Goal: Check status: Check status

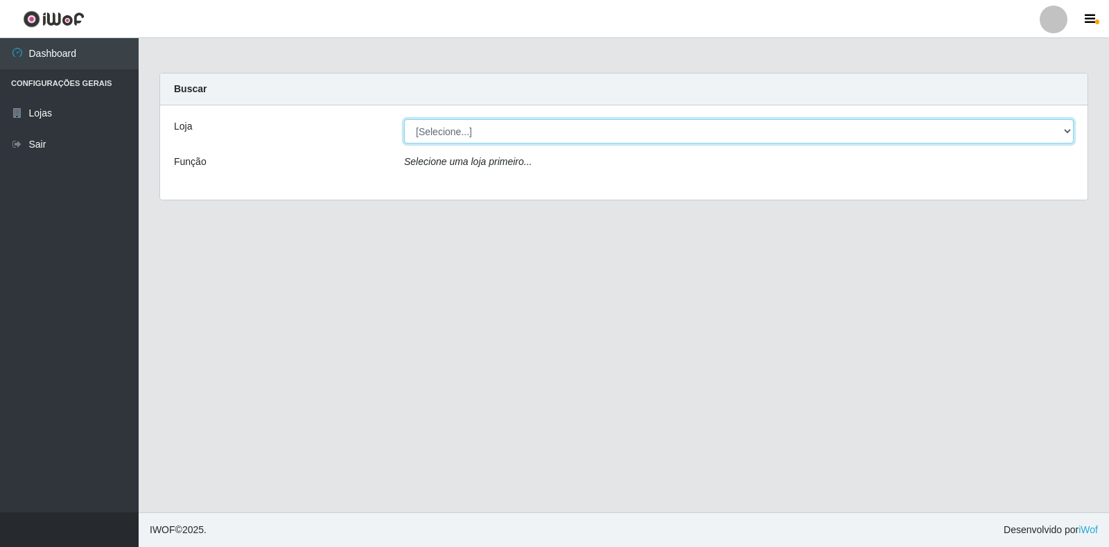
click at [448, 138] on select "[Selecione...] Extrabom - Loja 18 Goiabeiras" at bounding box center [739, 131] width 670 height 24
select select "501"
click at [404, 119] on select "[Selecione...] Extrabom - Loja 18 Goiabeiras" at bounding box center [739, 131] width 670 height 24
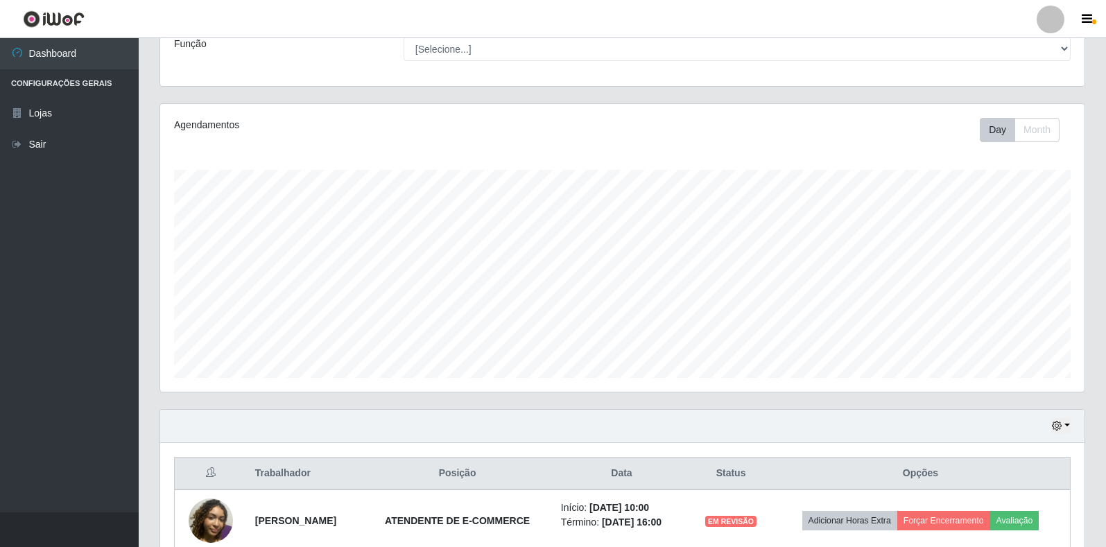
scroll to position [189, 0]
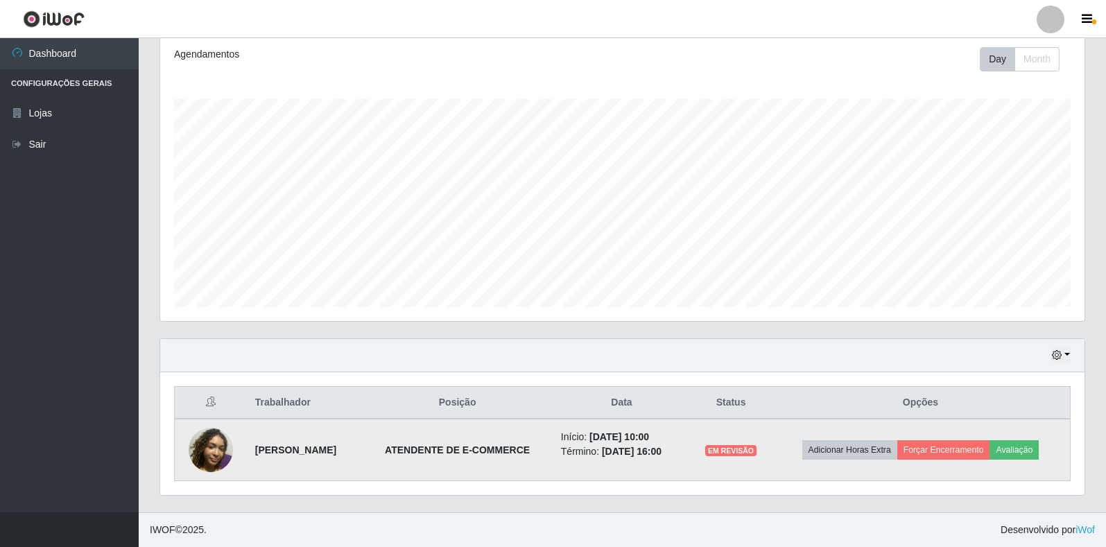
click at [203, 444] on img at bounding box center [211, 450] width 44 height 44
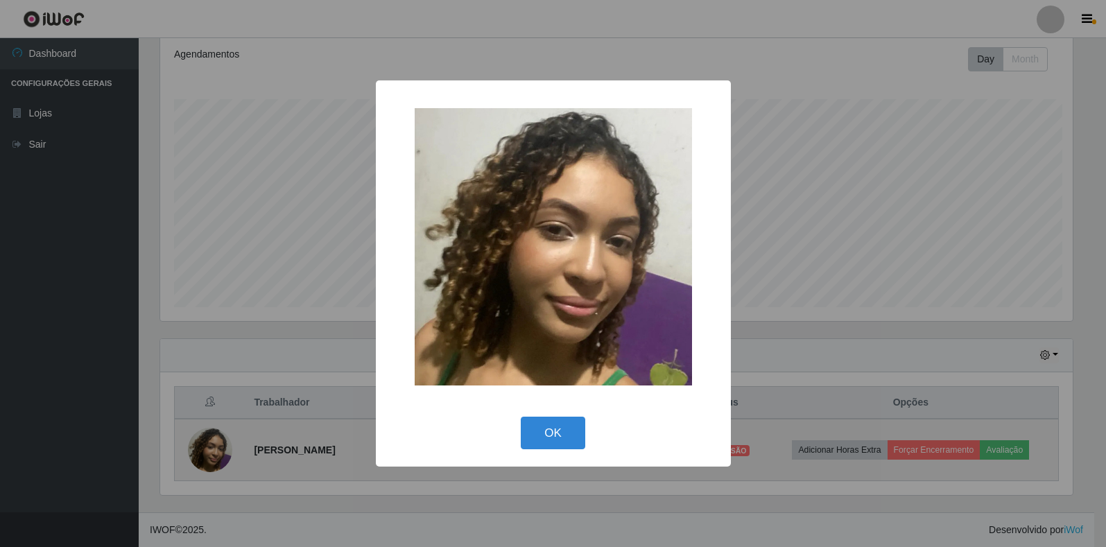
scroll to position [288, 916]
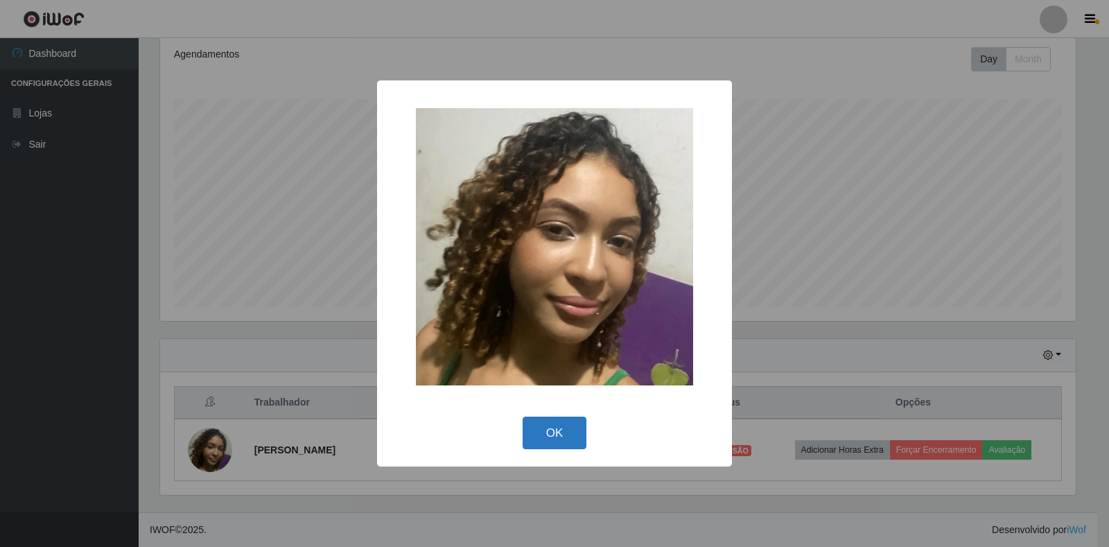
click at [535, 430] on button "OK" at bounding box center [555, 433] width 64 height 33
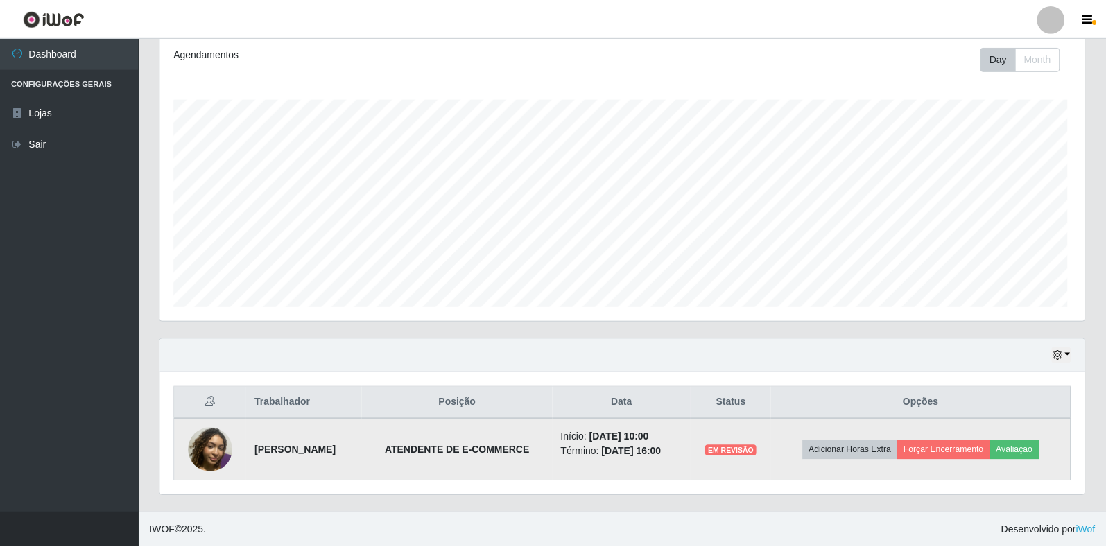
scroll to position [288, 924]
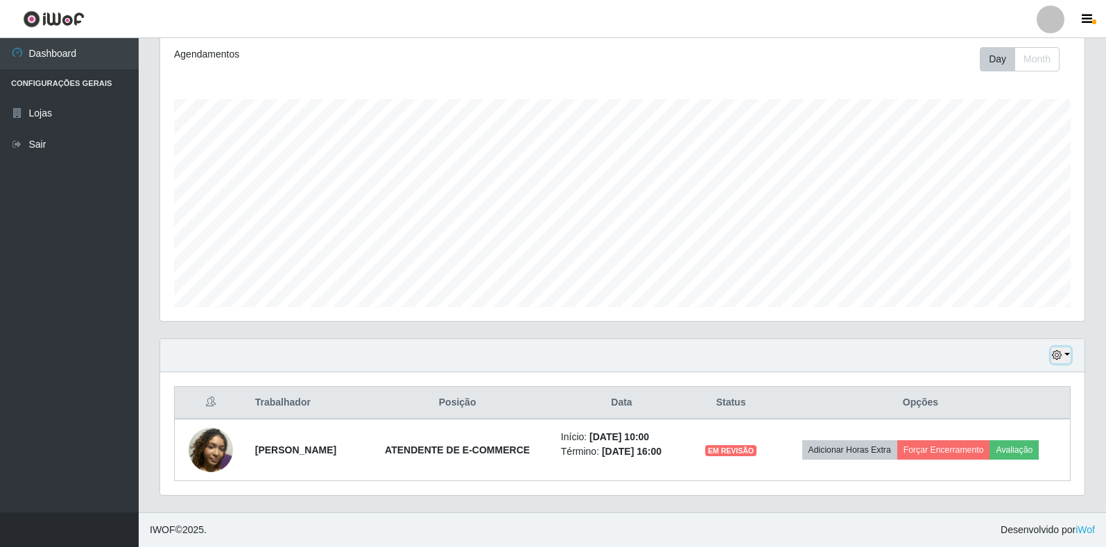
click at [1063, 358] on button "button" at bounding box center [1060, 355] width 19 height 16
click at [1013, 311] on button "1 Semana" at bounding box center [1015, 303] width 110 height 29
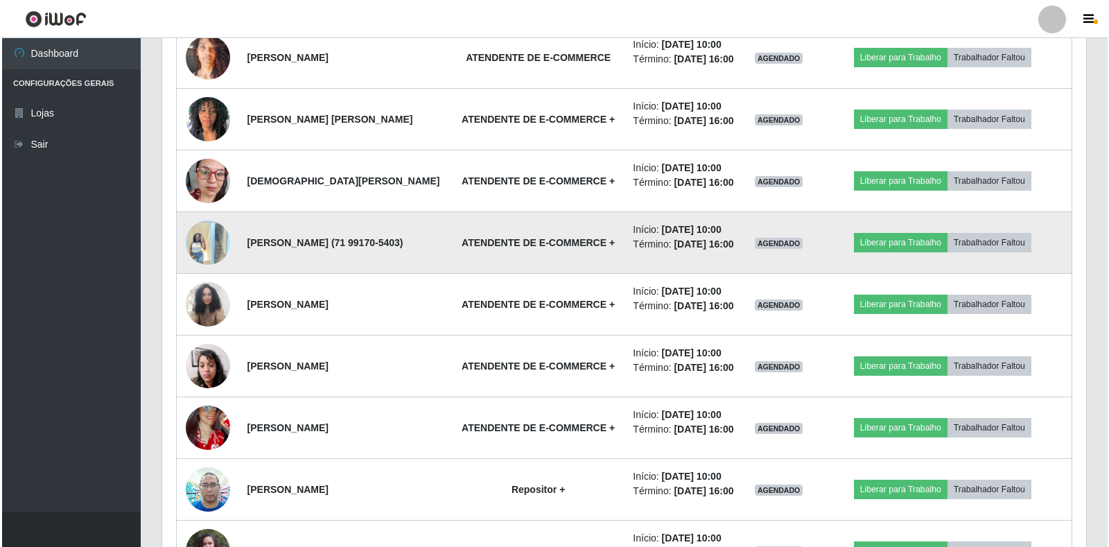
scroll to position [1228, 0]
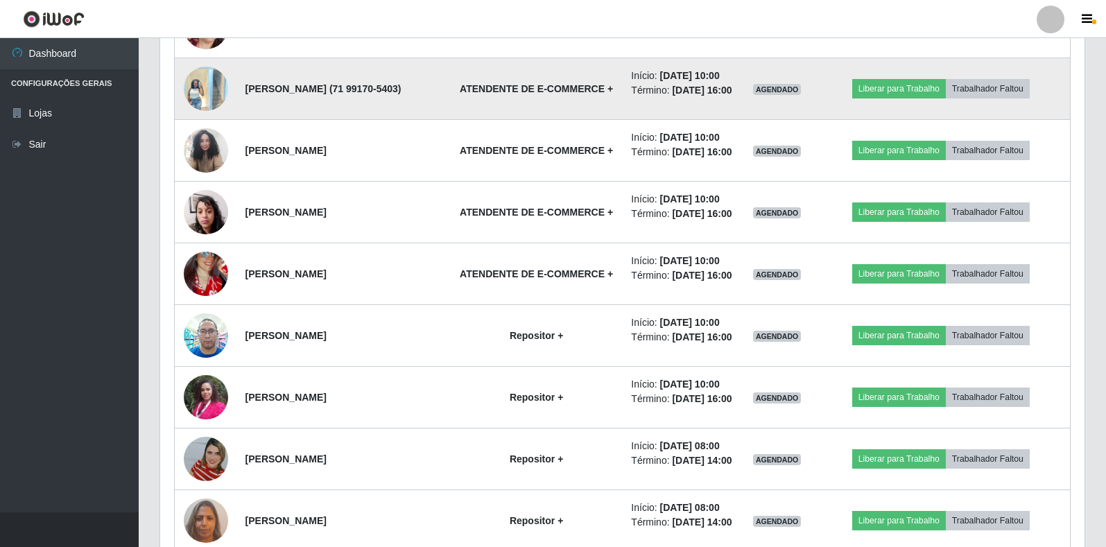
click at [193, 118] on img at bounding box center [206, 88] width 44 height 59
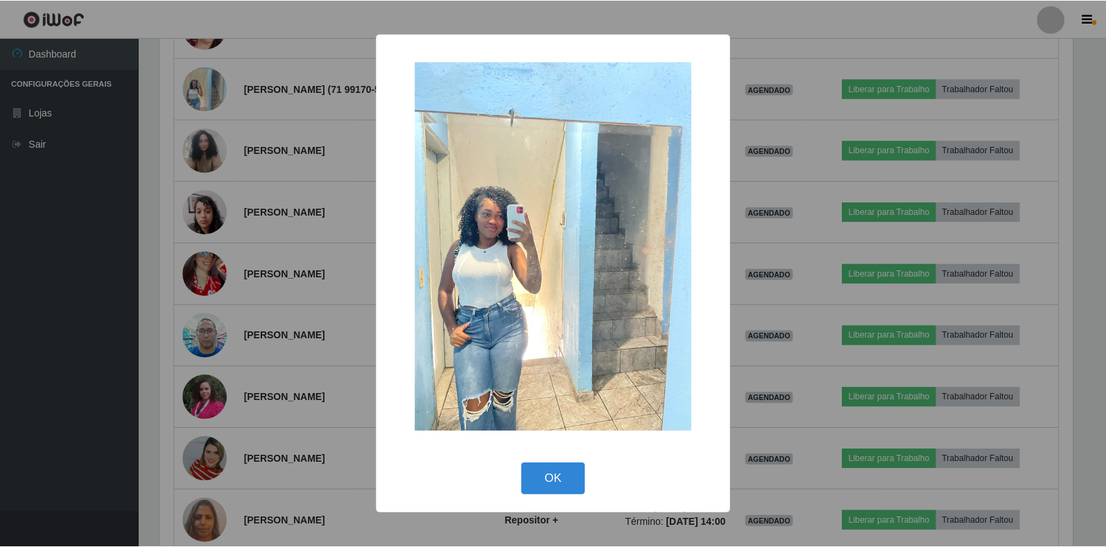
scroll to position [288, 916]
click at [207, 243] on div "× OK Cancel" at bounding box center [554, 273] width 1109 height 547
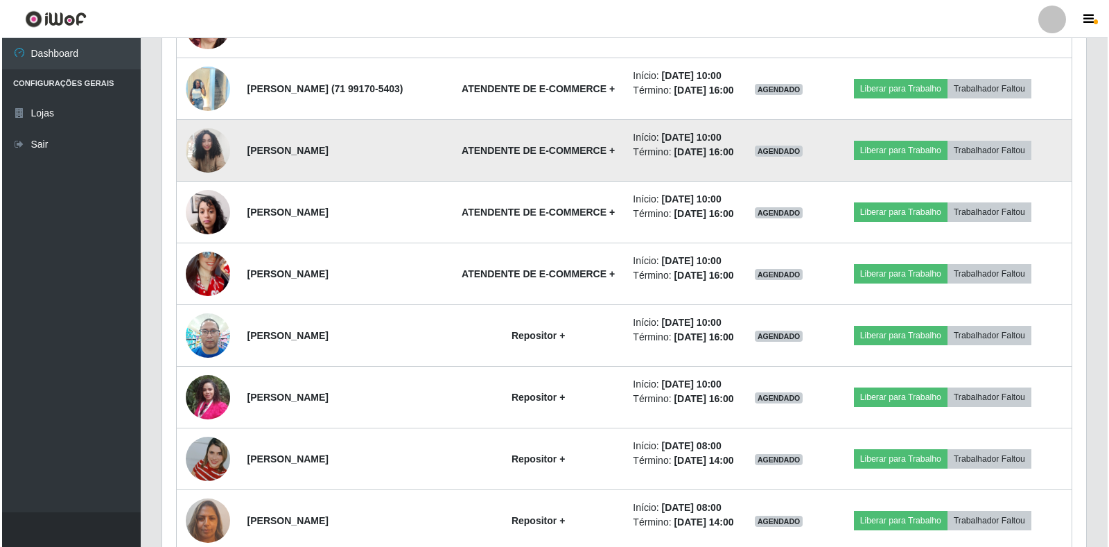
scroll to position [288, 924]
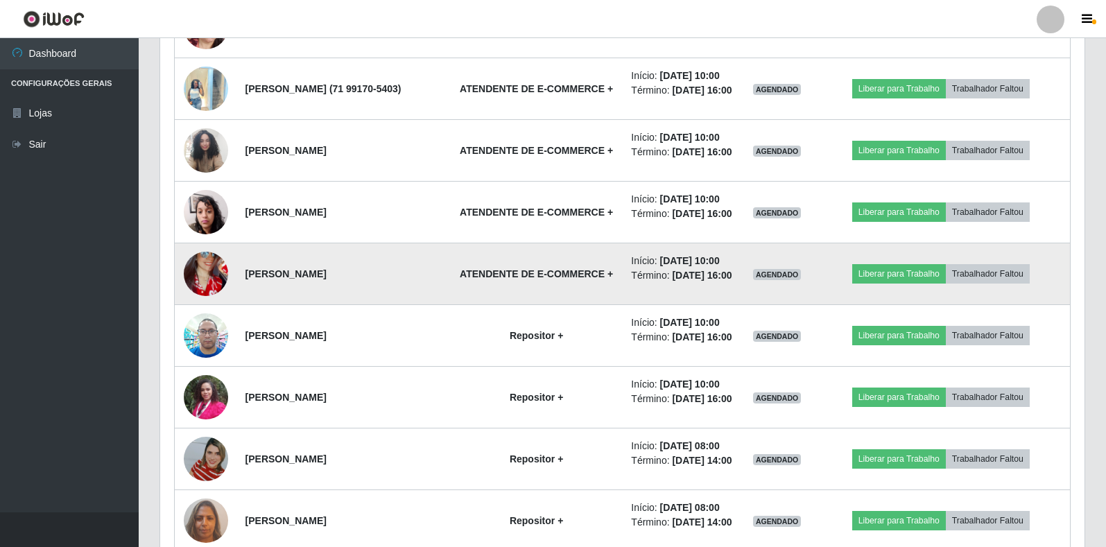
click at [219, 322] on img at bounding box center [206, 274] width 44 height 96
click at [221, 322] on img at bounding box center [206, 274] width 44 height 96
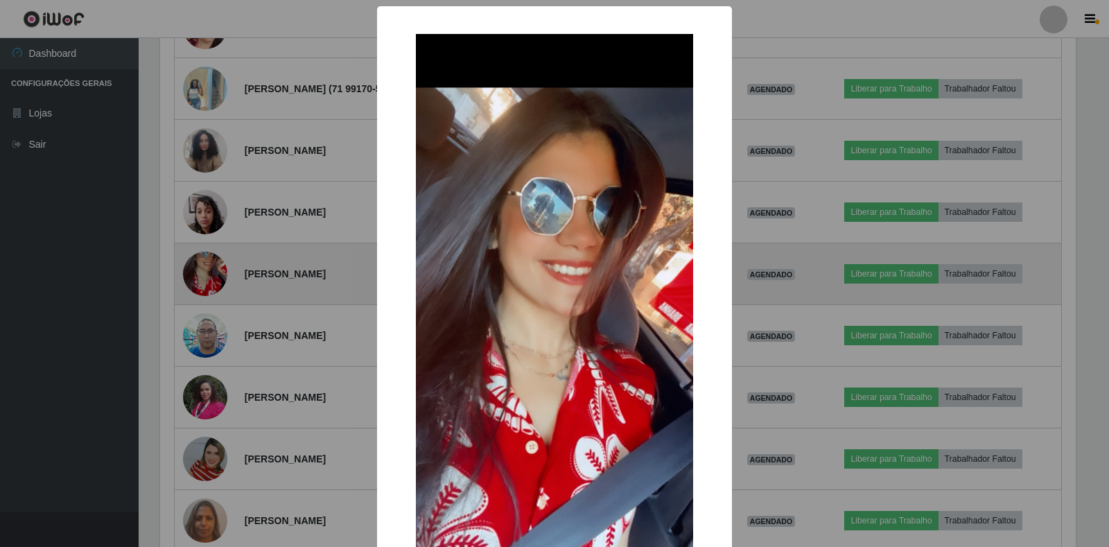
scroll to position [288, 916]
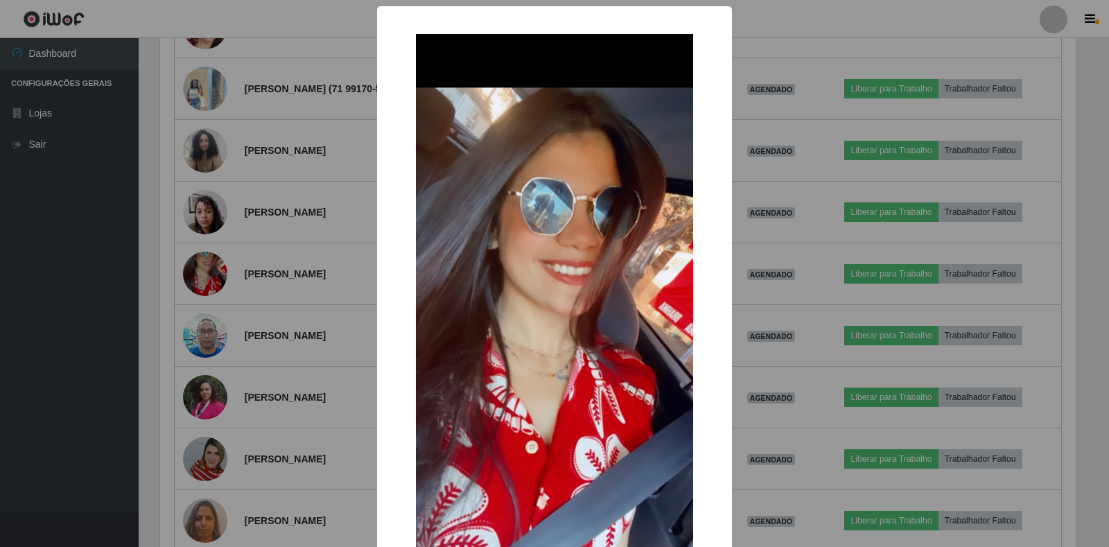
drag, startPoint x: 313, startPoint y: 412, endPoint x: 311, endPoint y: 446, distance: 34.7
click at [307, 415] on div "× OK Cancel" at bounding box center [554, 273] width 1109 height 547
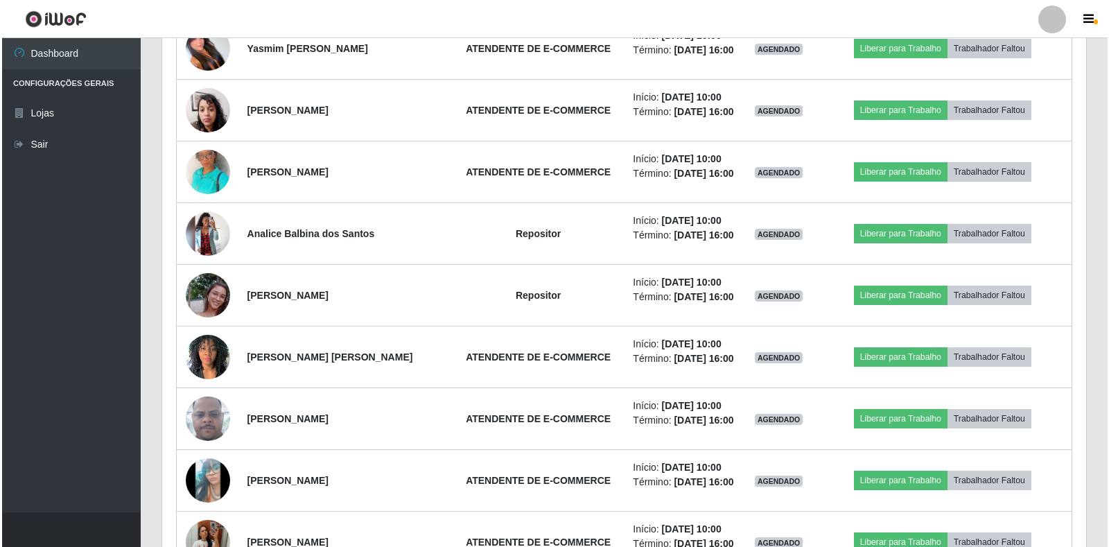
scroll to position [2199, 0]
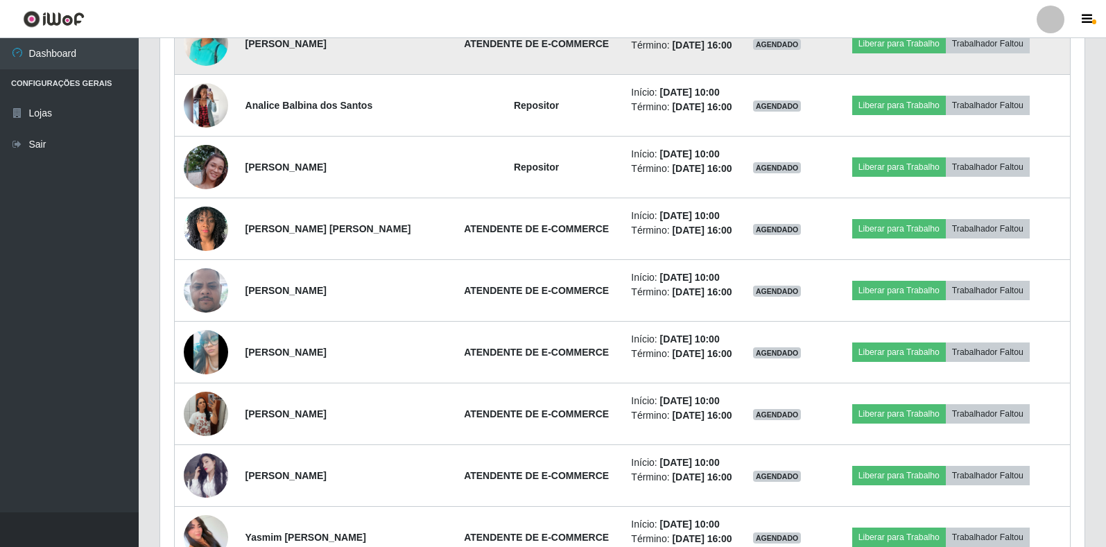
click at [219, 83] on img at bounding box center [206, 43] width 44 height 79
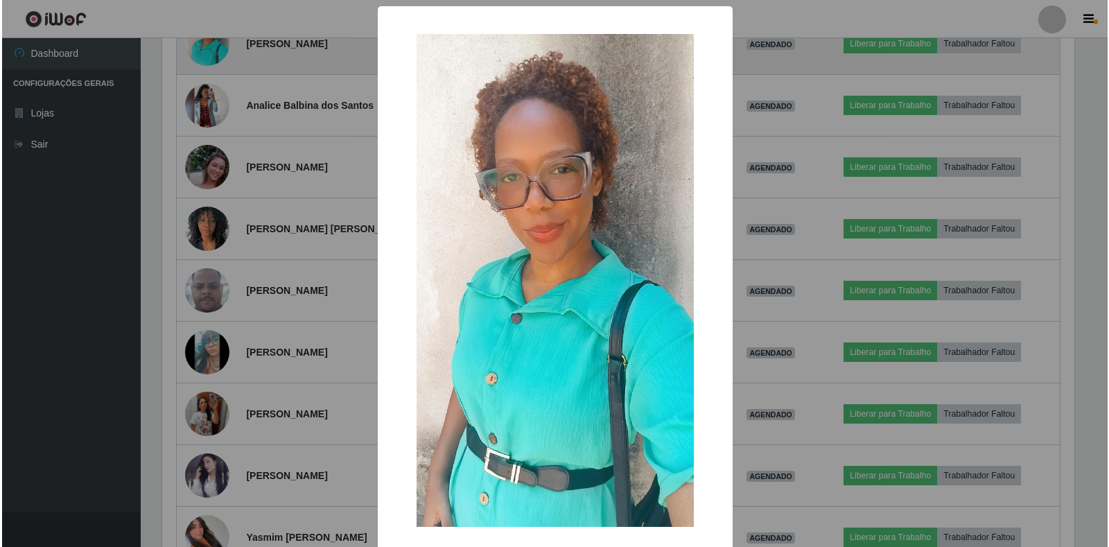
scroll to position [0, 0]
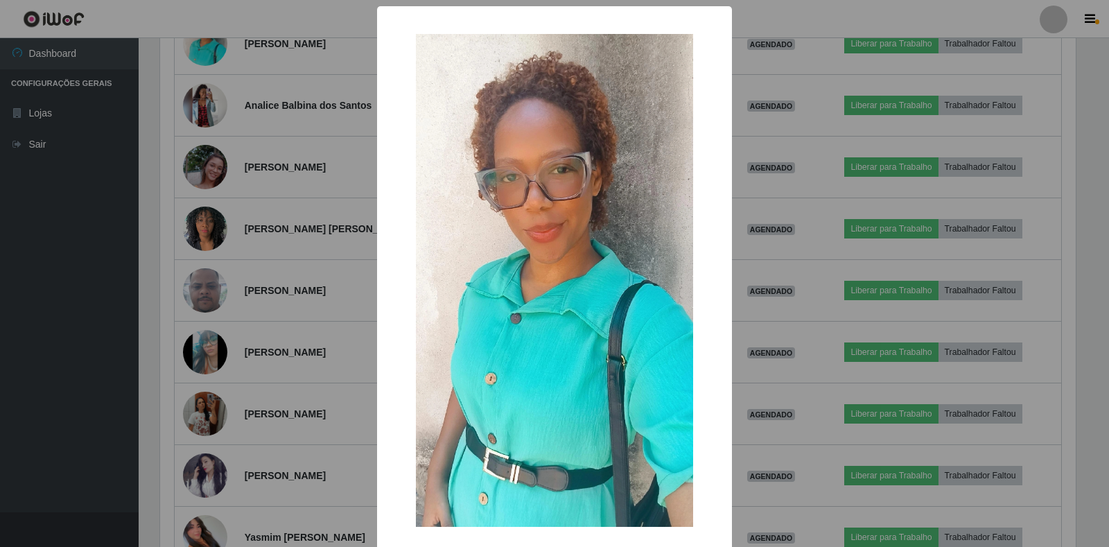
click at [227, 319] on div "× OK Cancel" at bounding box center [554, 273] width 1109 height 547
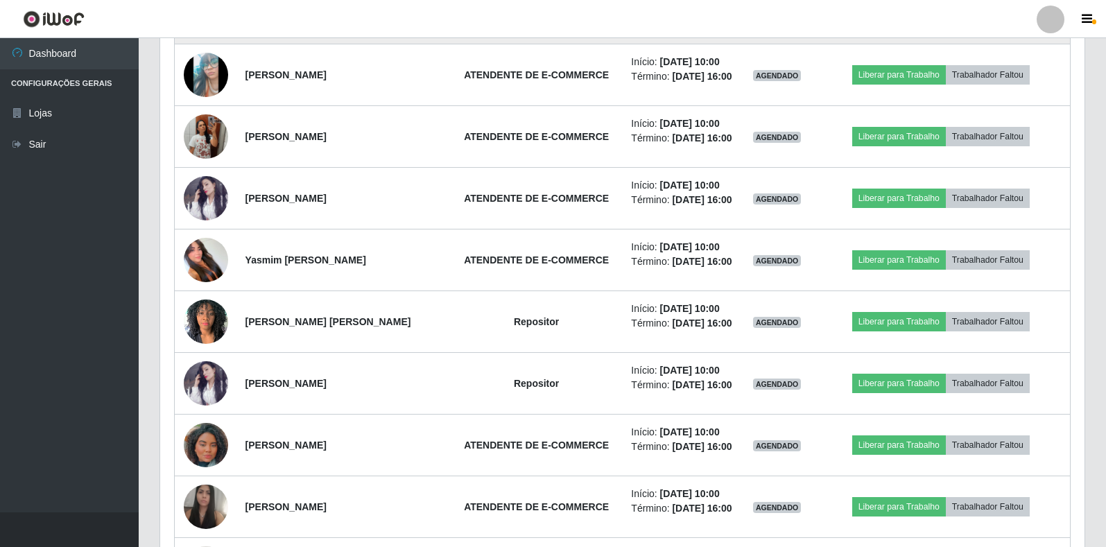
click at [207, 62] on img at bounding box center [206, 13] width 44 height 98
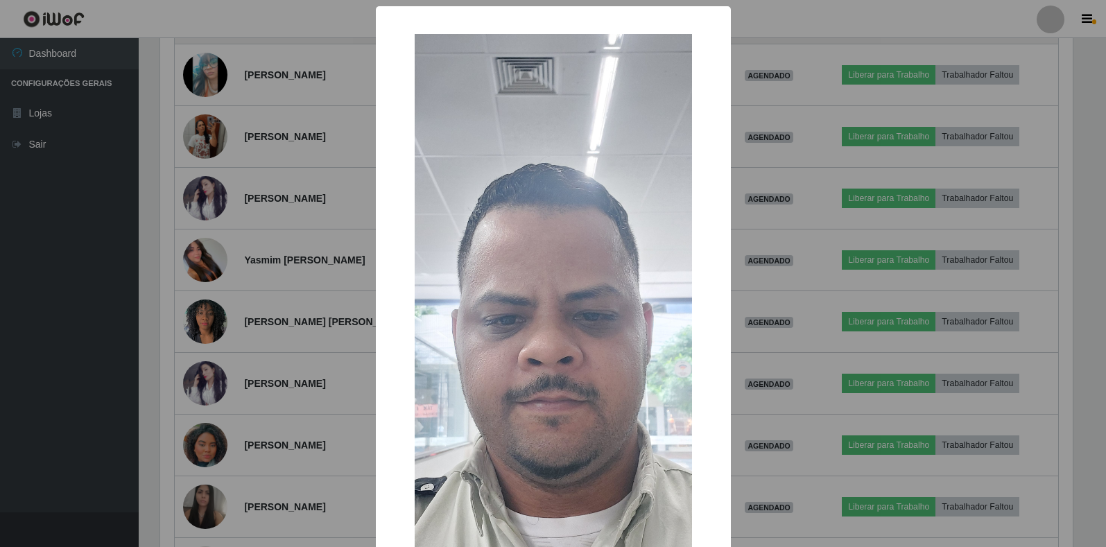
click at [202, 335] on div "× OK Cancel" at bounding box center [553, 273] width 1106 height 547
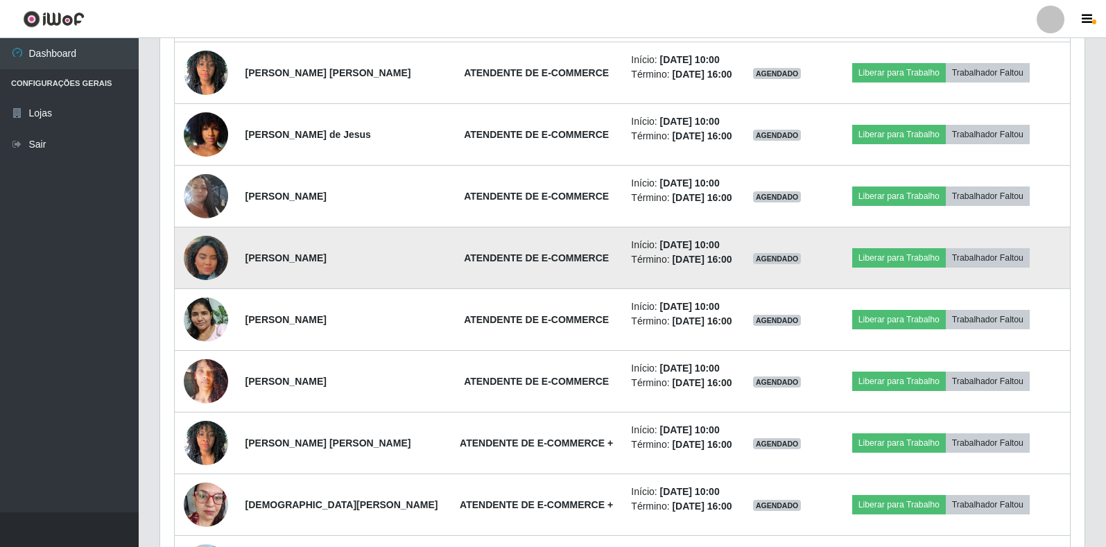
click at [207, 297] on img at bounding box center [206, 257] width 44 height 79
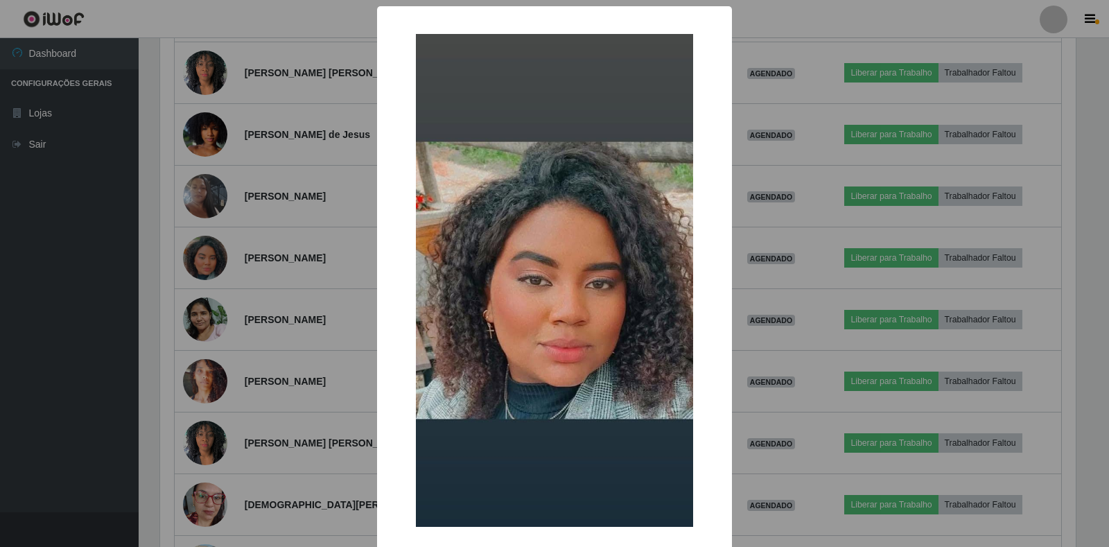
click at [219, 308] on div "× OK Cancel" at bounding box center [554, 273] width 1109 height 547
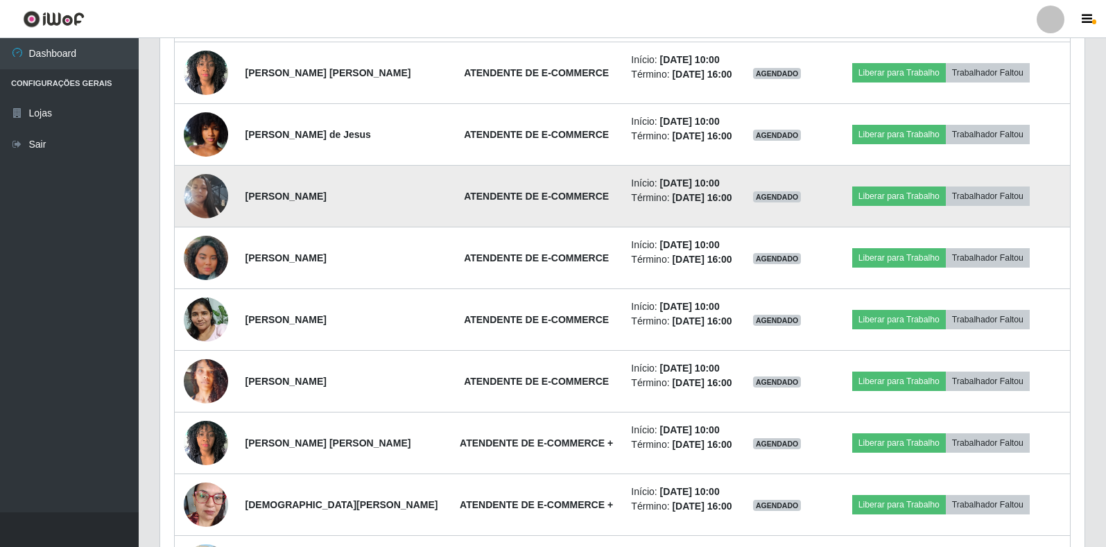
click at [210, 236] on img at bounding box center [206, 196] width 44 height 79
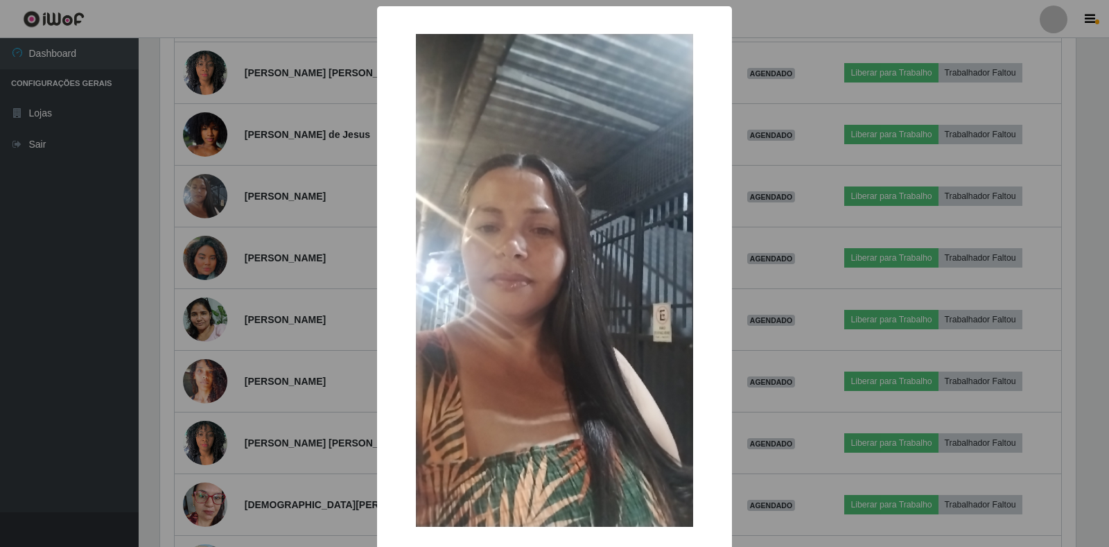
click at [221, 252] on div "× OK Cancel" at bounding box center [554, 273] width 1109 height 547
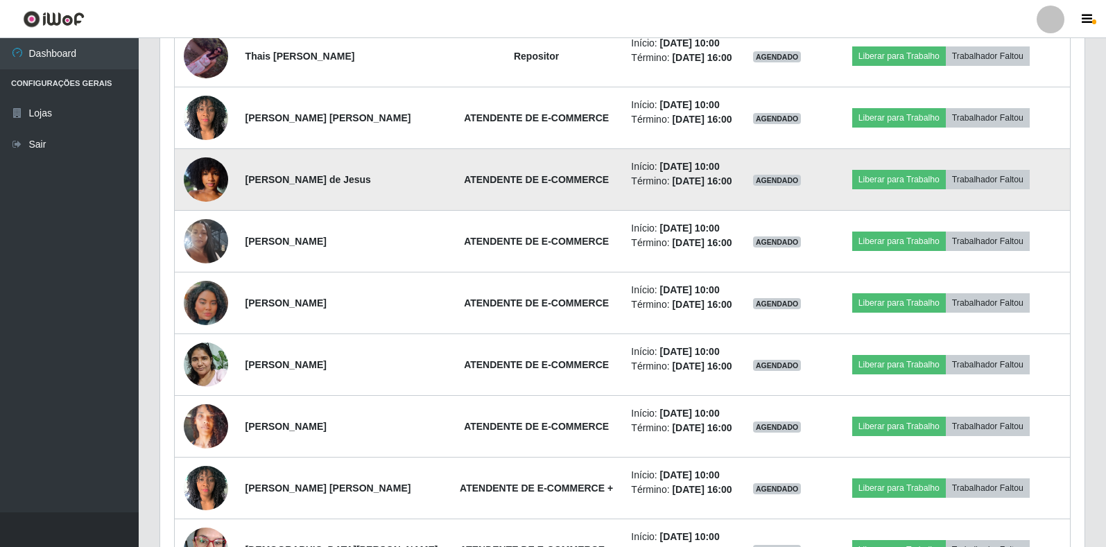
click at [191, 219] on img at bounding box center [206, 179] width 44 height 79
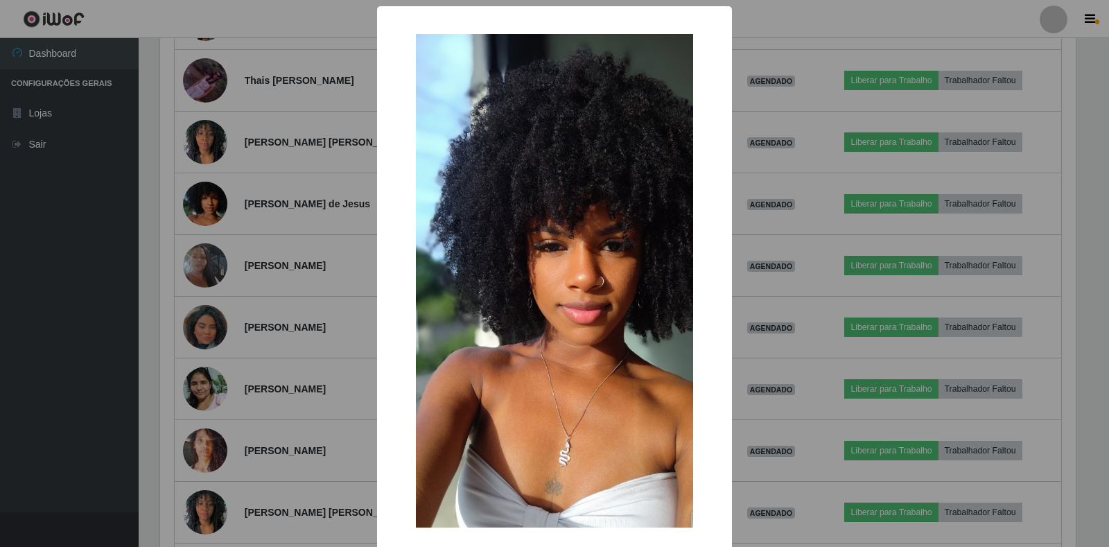
click at [202, 260] on div "× OK Cancel" at bounding box center [554, 273] width 1109 height 547
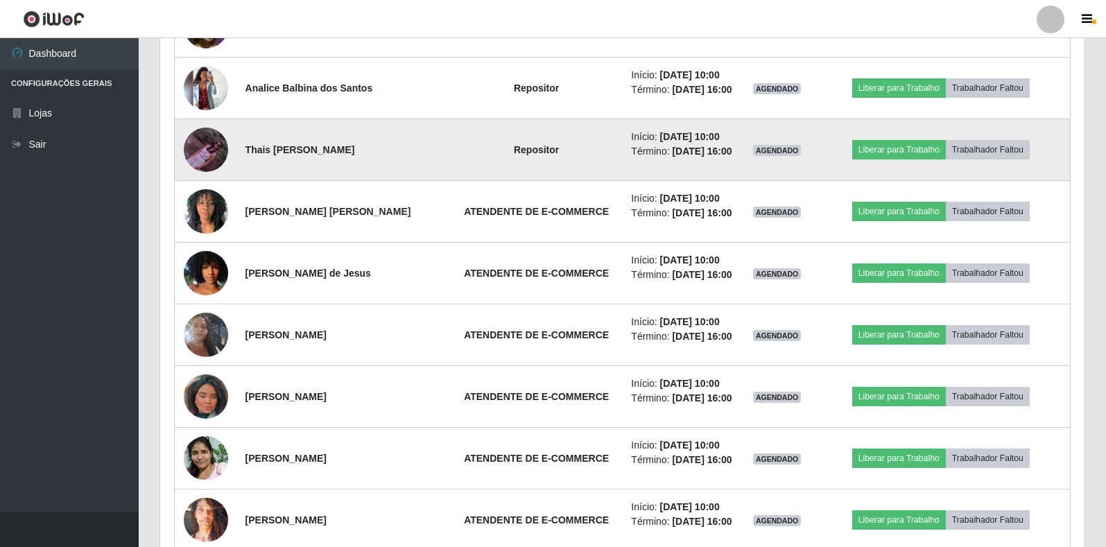
click at [205, 171] on img at bounding box center [206, 150] width 44 height 44
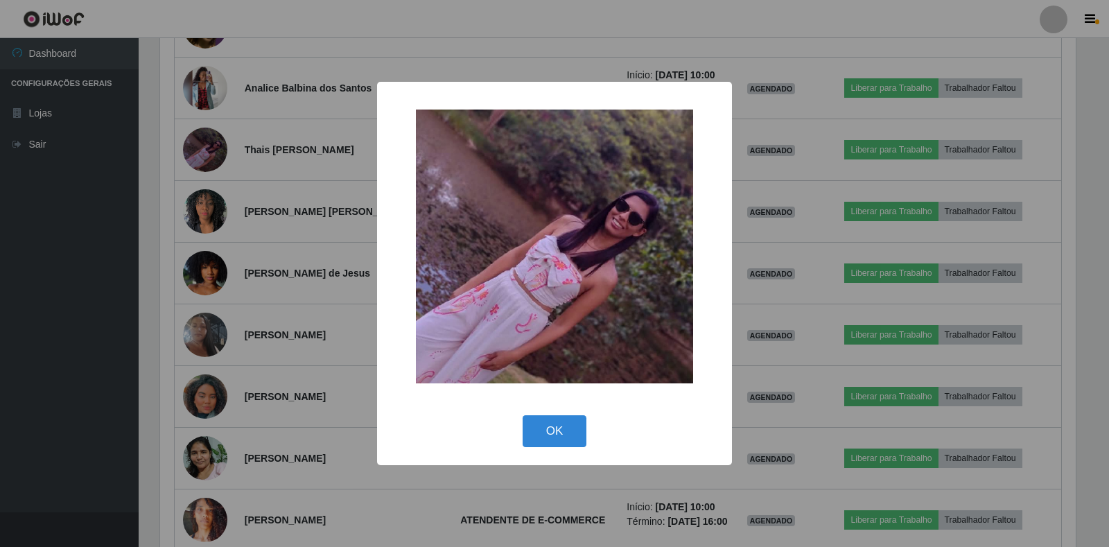
drag, startPoint x: 250, startPoint y: 236, endPoint x: 250, endPoint y: 252, distance: 16.6
click at [252, 236] on div "× OK Cancel" at bounding box center [554, 273] width 1109 height 547
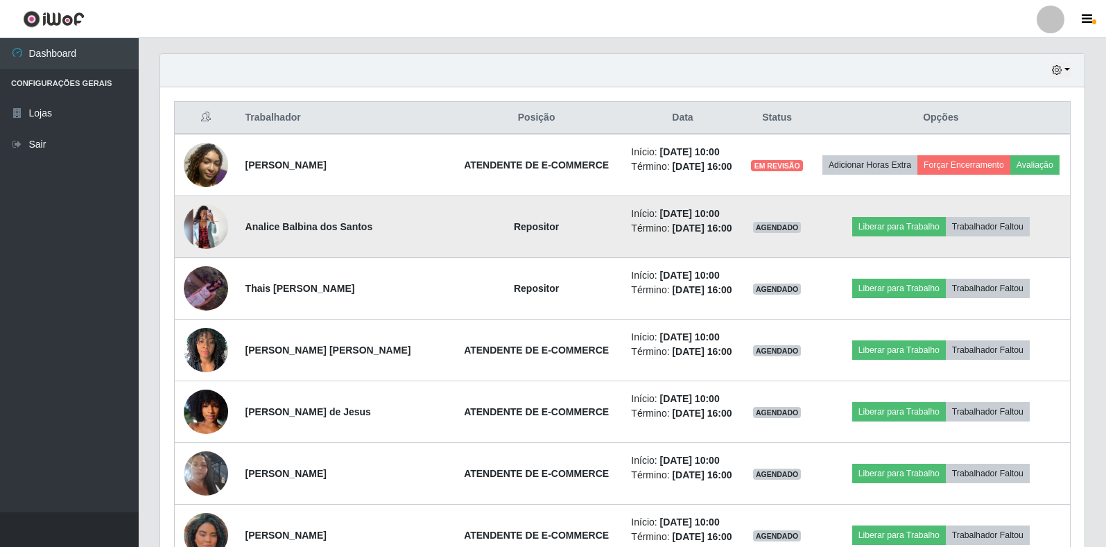
click at [206, 249] on img at bounding box center [206, 226] width 44 height 44
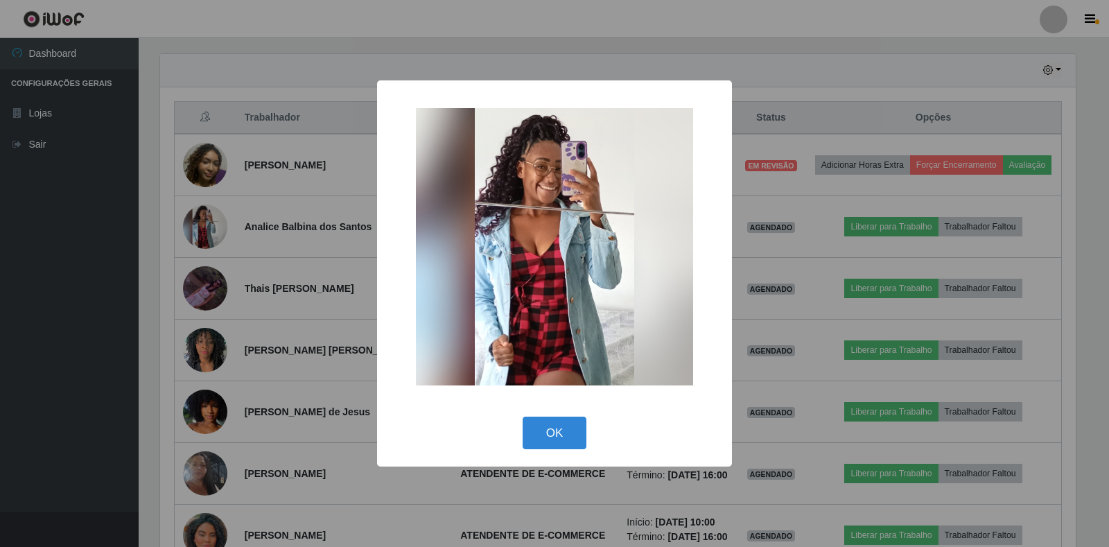
click at [298, 347] on div "× OK Cancel" at bounding box center [554, 273] width 1109 height 547
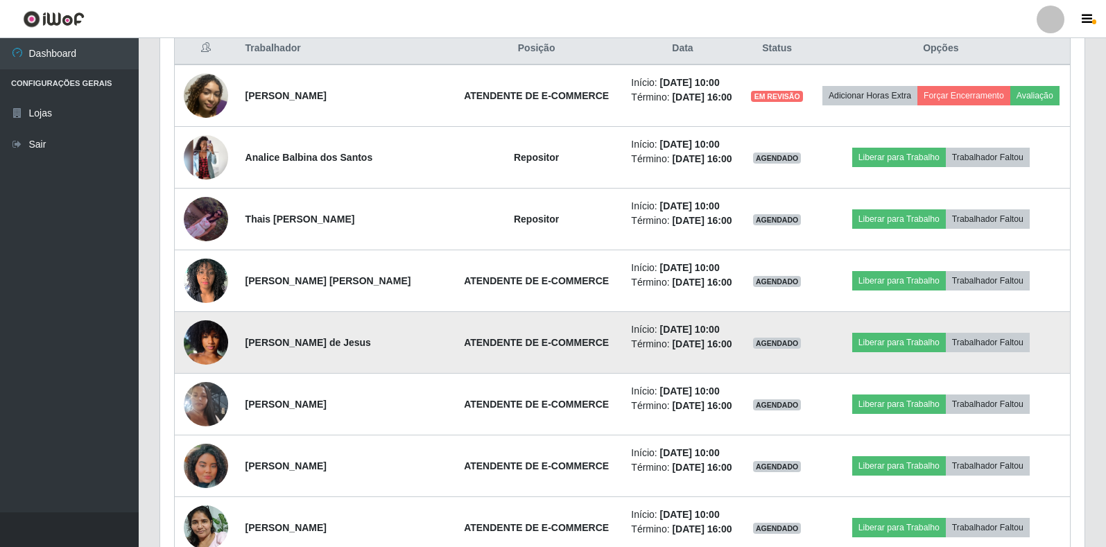
click at [195, 382] on img at bounding box center [206, 342] width 44 height 79
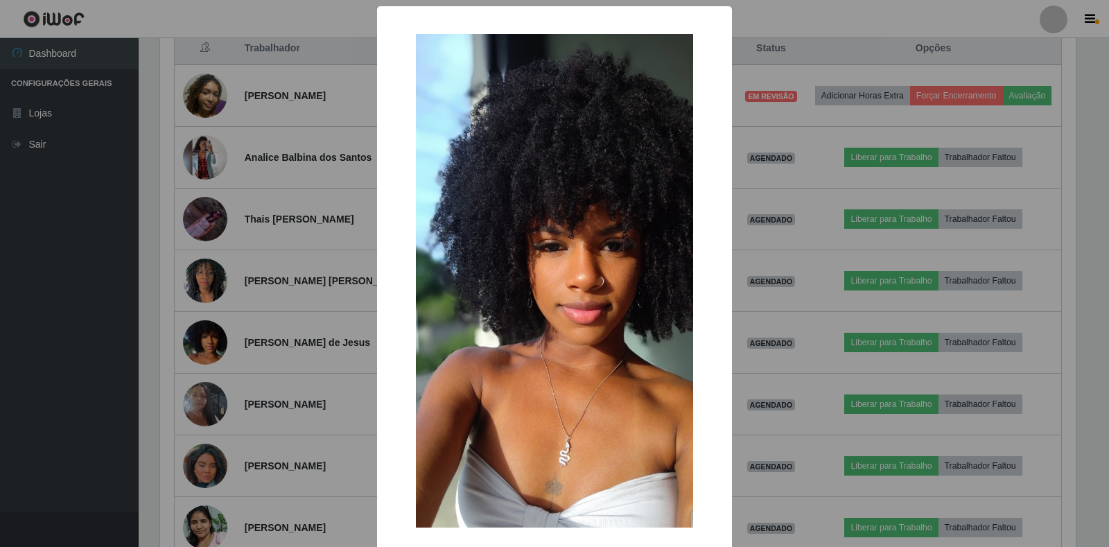
click at [287, 293] on div "× OK Cancel" at bounding box center [554, 273] width 1109 height 547
